Goal: Navigation & Orientation: Find specific page/section

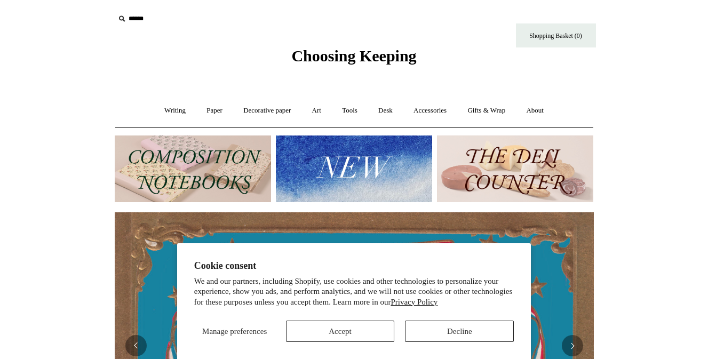
click at [319, 319] on div "Manage preferences Accept Decline" at bounding box center [354, 327] width 320 height 29
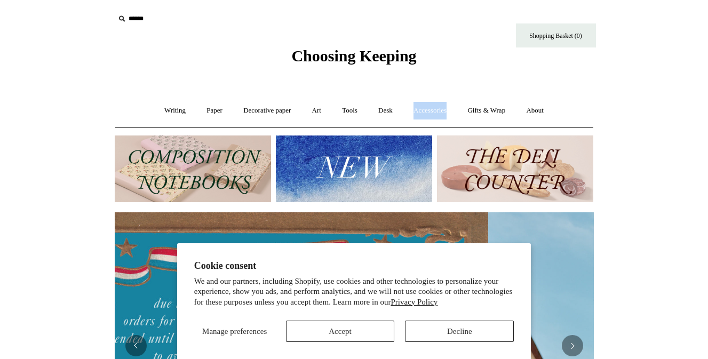
click at [425, 112] on link "Accessories +" at bounding box center [430, 111] width 52 height 28
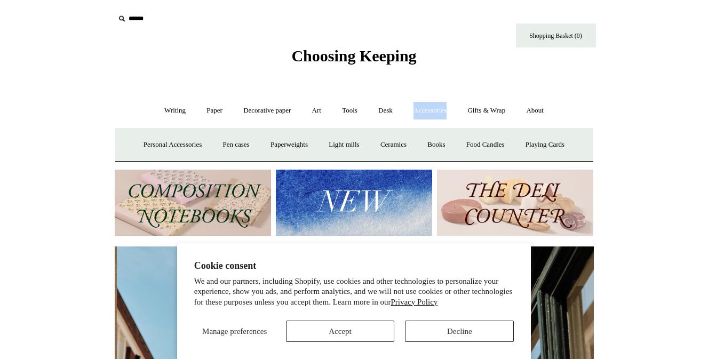
scroll to position [0, 479]
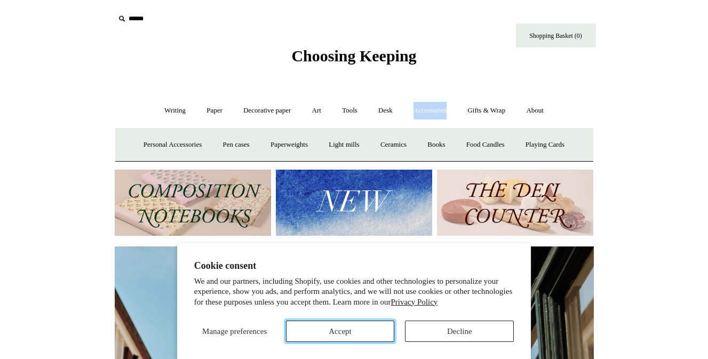
click at [336, 328] on button "Accept" at bounding box center [340, 331] width 109 height 21
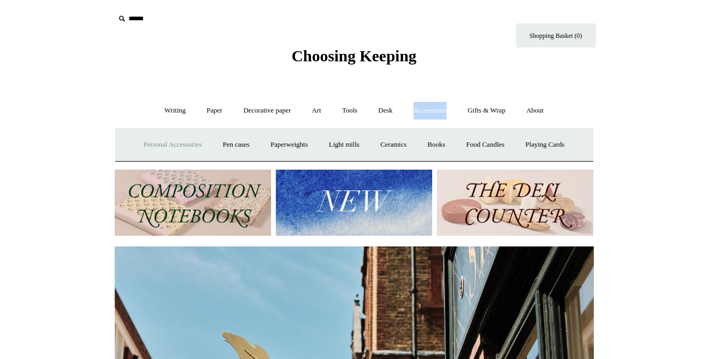
click at [174, 142] on link "Personal Accessories +" at bounding box center [172, 145] width 77 height 28
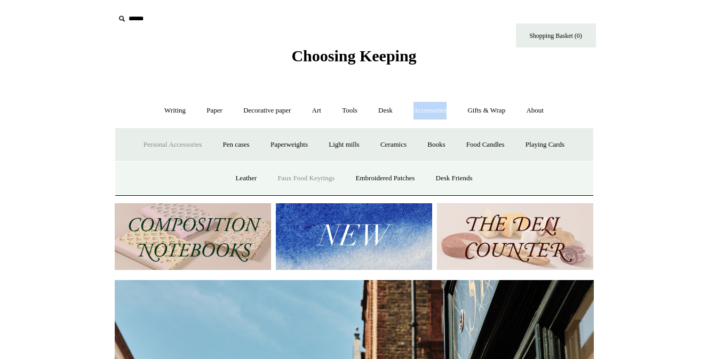
click at [296, 179] on link "Faux Food Keyrings" at bounding box center [306, 178] width 76 height 28
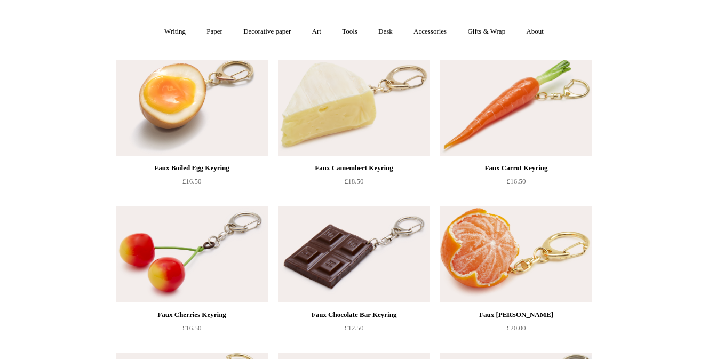
scroll to position [80, 0]
click at [496, 245] on img at bounding box center [516, 254] width 152 height 96
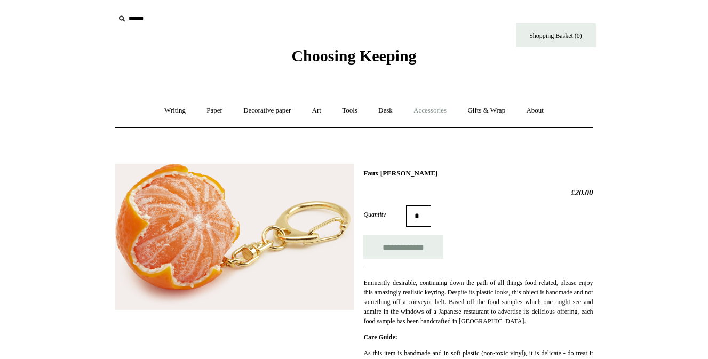
click at [439, 111] on link "Accessories +" at bounding box center [430, 111] width 52 height 28
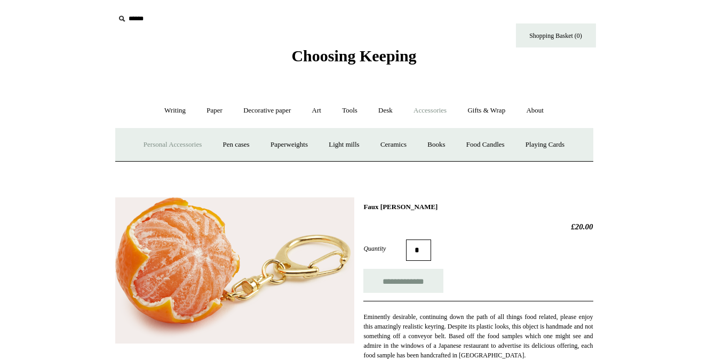
click at [178, 139] on link "Personal Accessories +" at bounding box center [172, 145] width 77 height 28
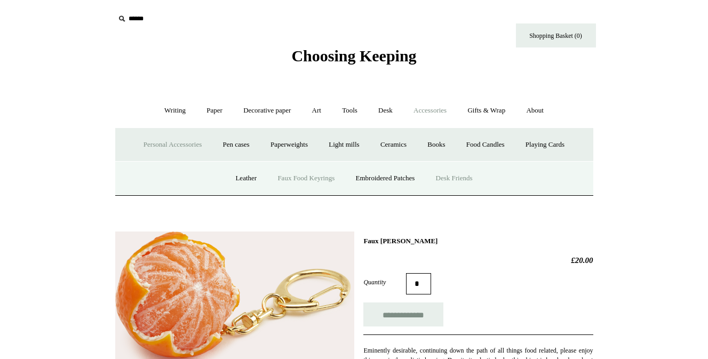
click at [444, 177] on link "Desk Friends" at bounding box center [455, 178] width 56 height 28
